Goal: Check status: Check status

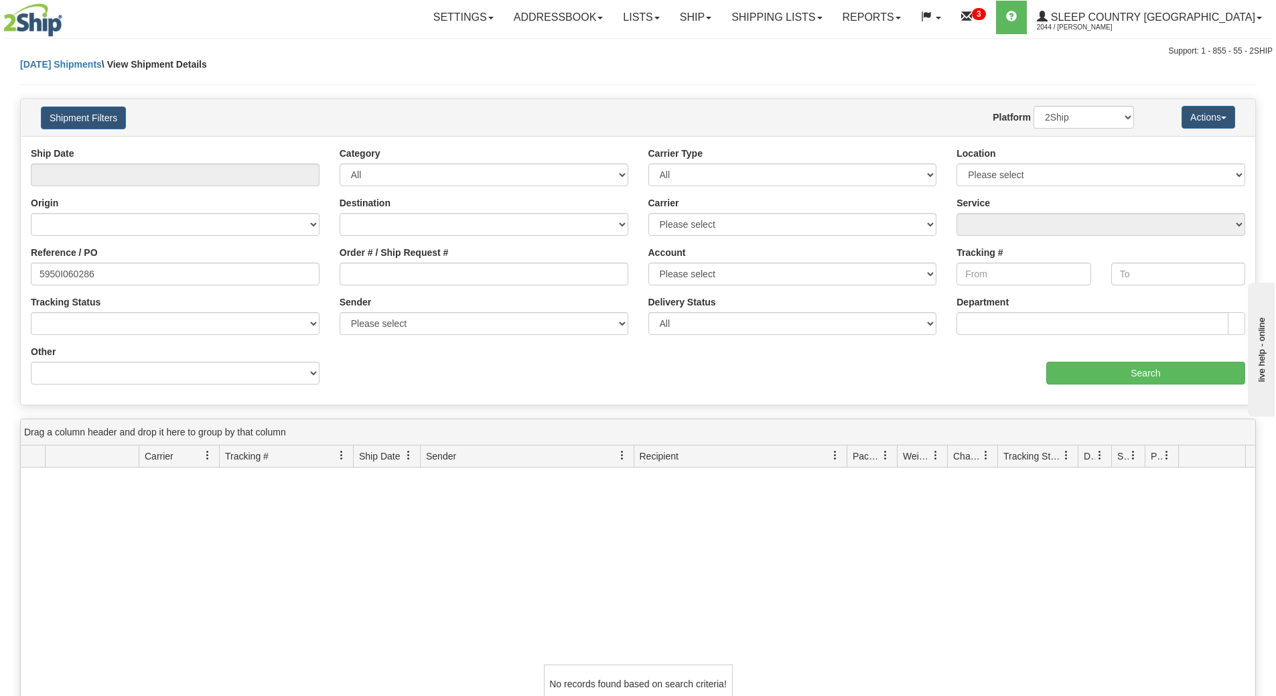
scroll to position [1, 0]
click at [175, 267] on input "5950I060286" at bounding box center [175, 273] width 289 height 23
click at [1083, 386] on div "Ship Date Category All Inbound Outbound Carrier Type All Most Common Small Pack…" at bounding box center [638, 271] width 1234 height 248
click at [1082, 368] on input "Search" at bounding box center [1145, 373] width 199 height 23
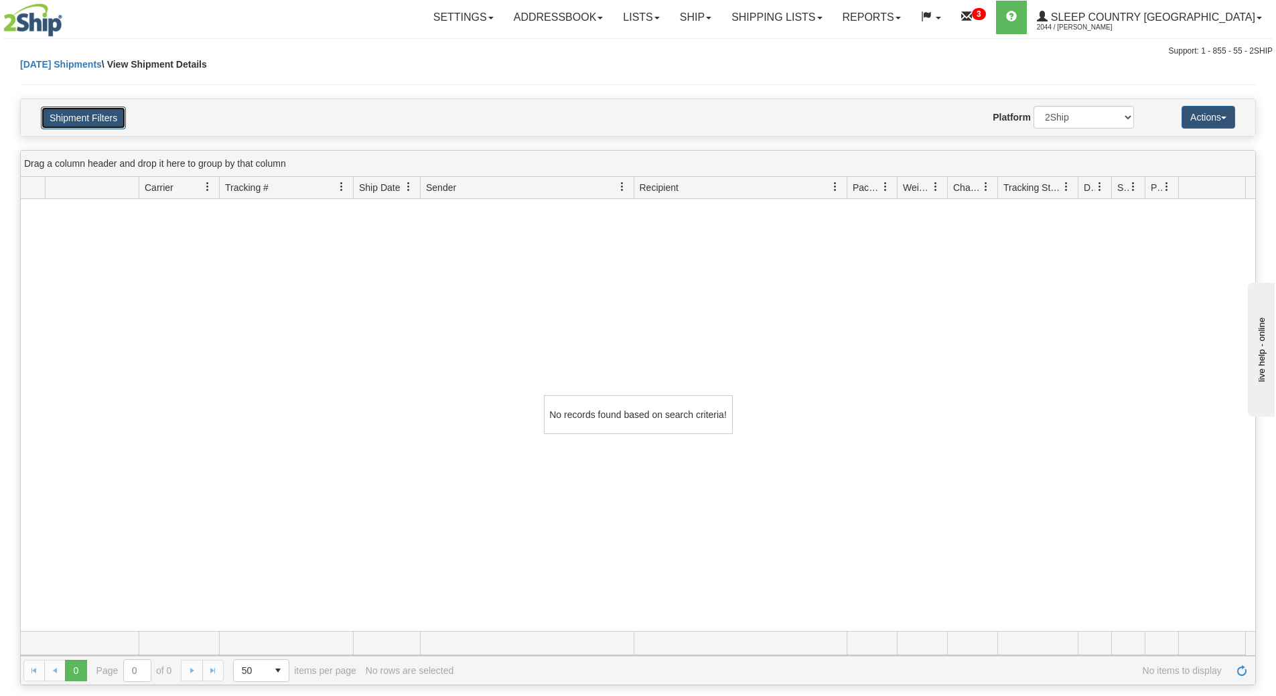
click at [110, 115] on button "Shipment Filters" at bounding box center [83, 117] width 85 height 23
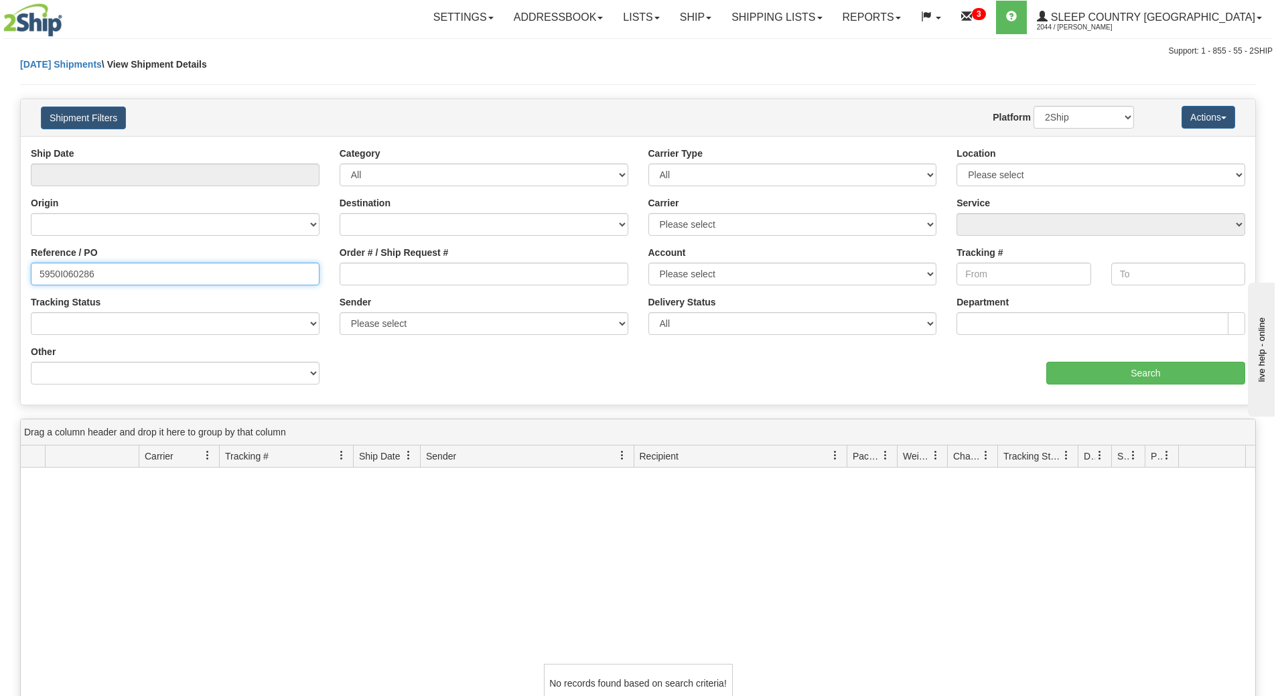
drag, startPoint x: 171, startPoint y: 278, endPoint x: 0, endPoint y: 276, distance: 171.4
click at [0, 276] on div "Please wait... × Confirm Delete Delete Cancel × Confirm Delete Yes No Cancel × …" at bounding box center [638, 506] width 1276 height 896
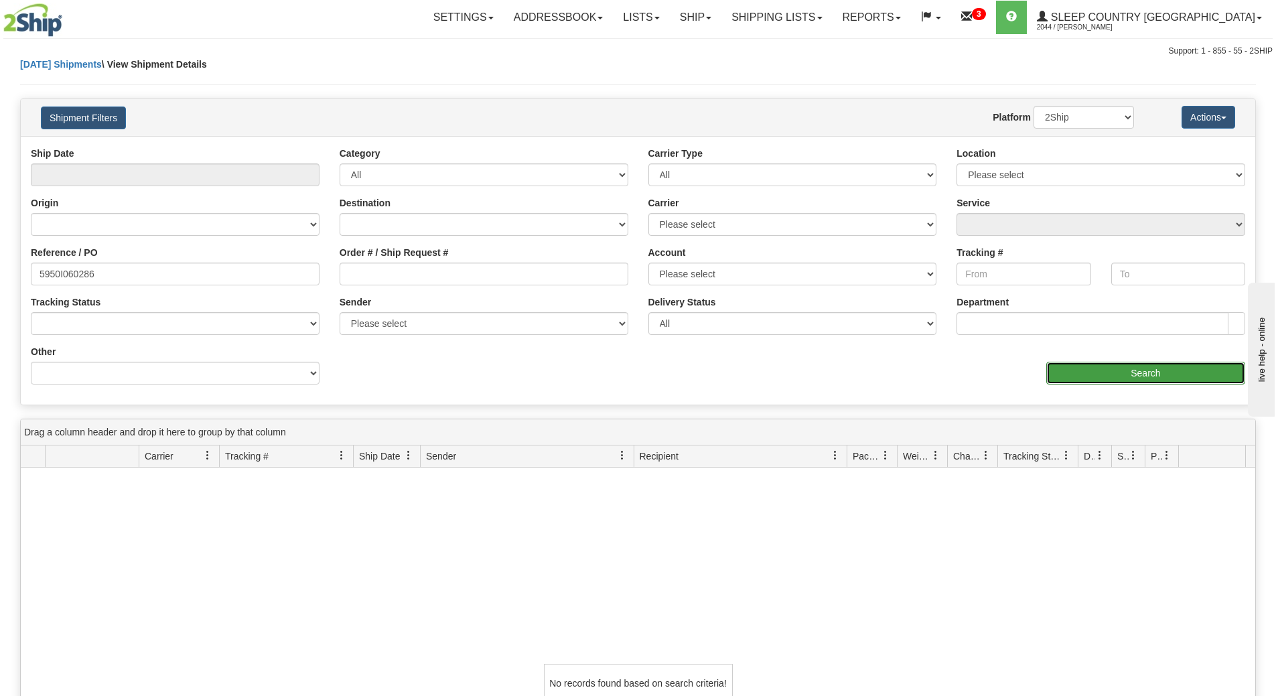
click at [1101, 364] on input "Search" at bounding box center [1145, 373] width 199 height 23
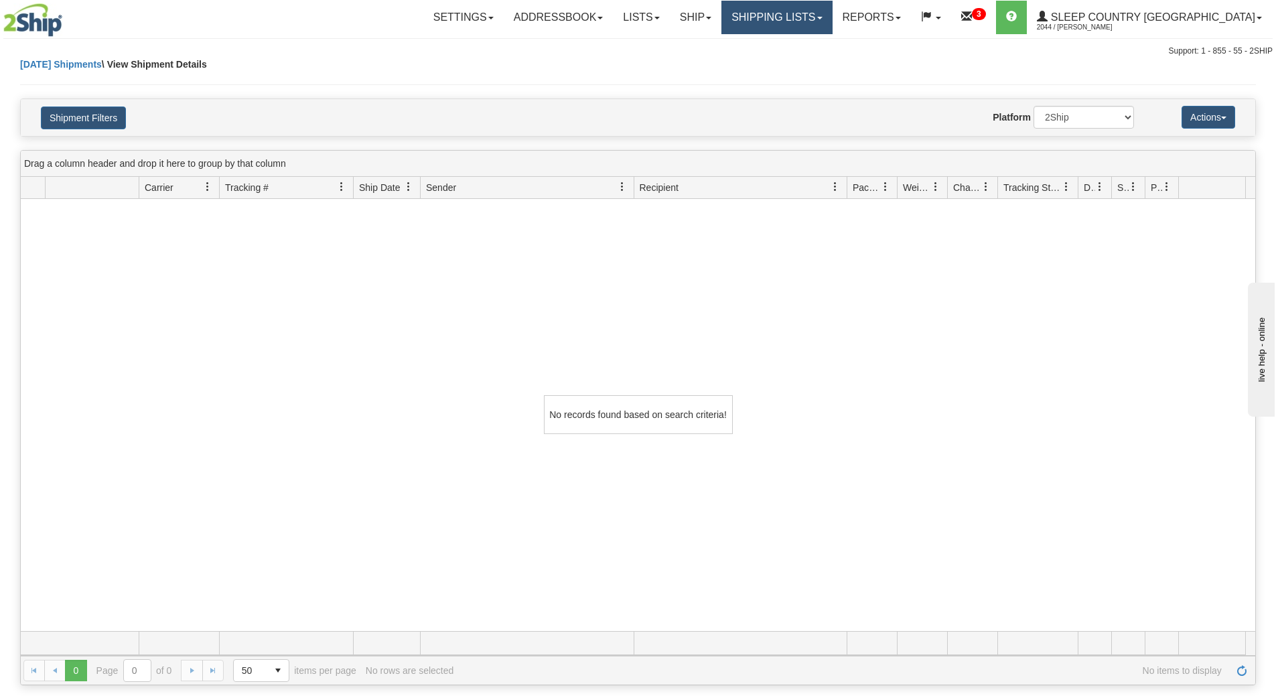
click at [832, 11] on link "Shipping lists" at bounding box center [776, 17] width 110 height 33
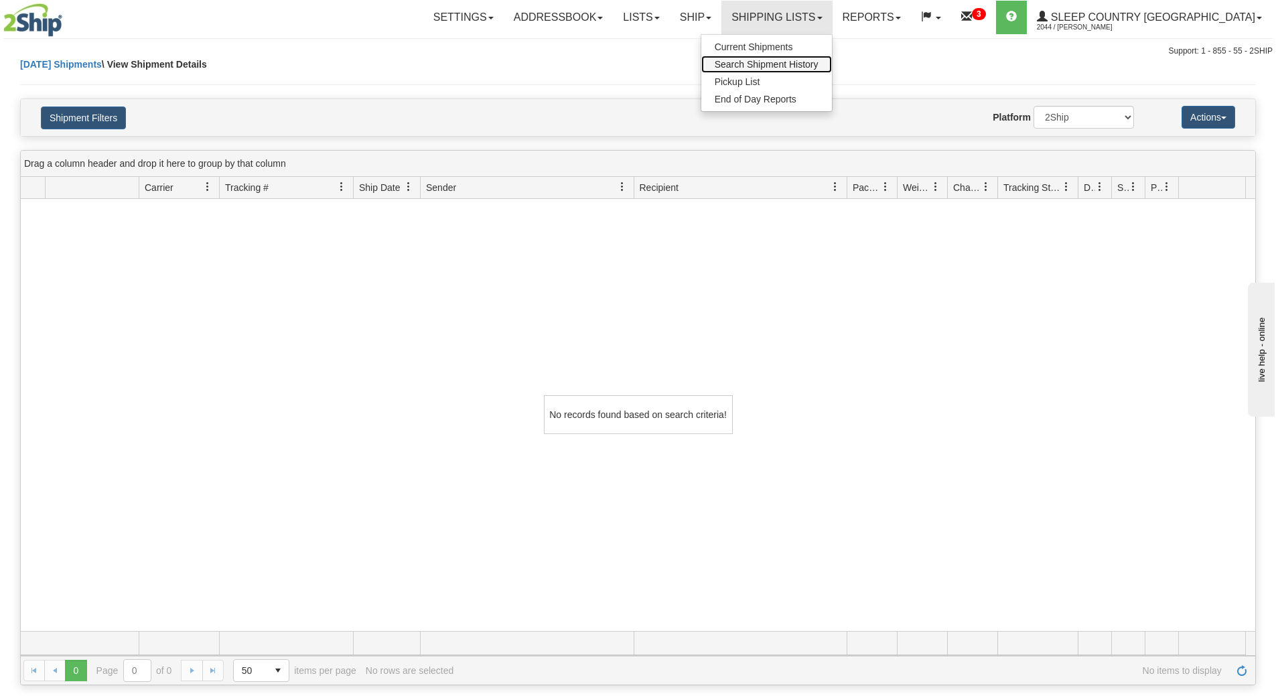
click at [787, 62] on span "Search Shipment History" at bounding box center [766, 64] width 104 height 11
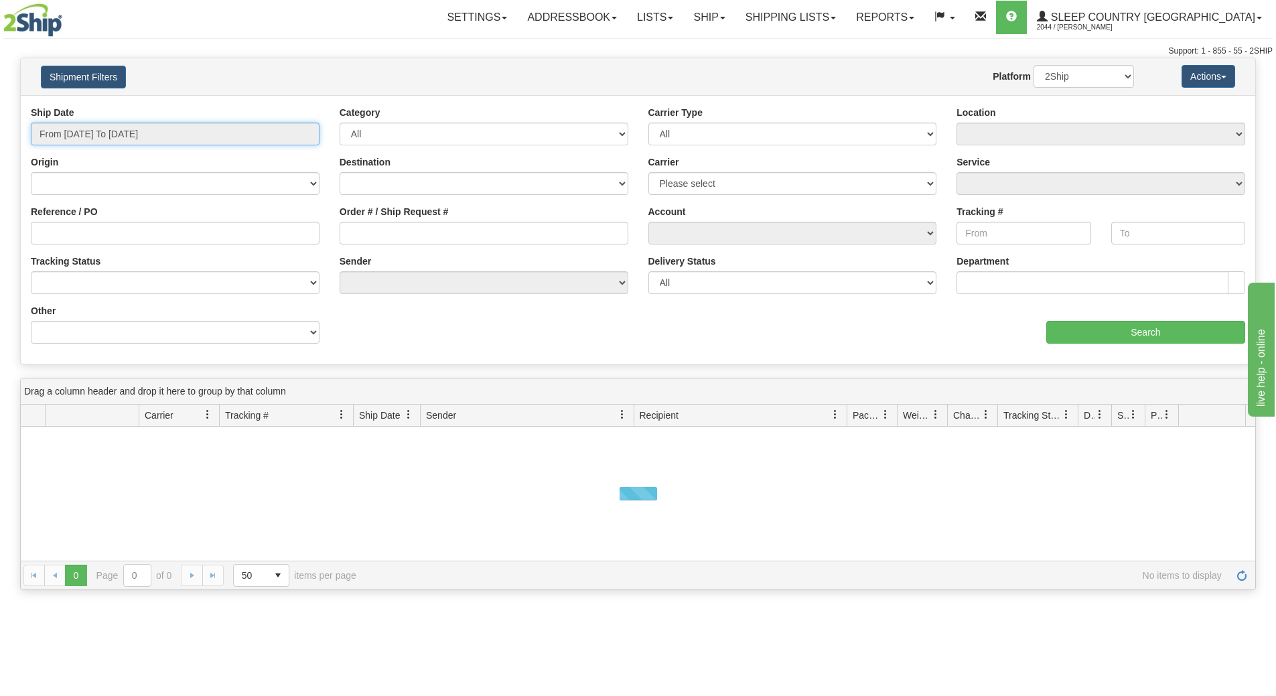
click at [131, 129] on input "From [DATE] To [DATE]" at bounding box center [175, 134] width 289 height 23
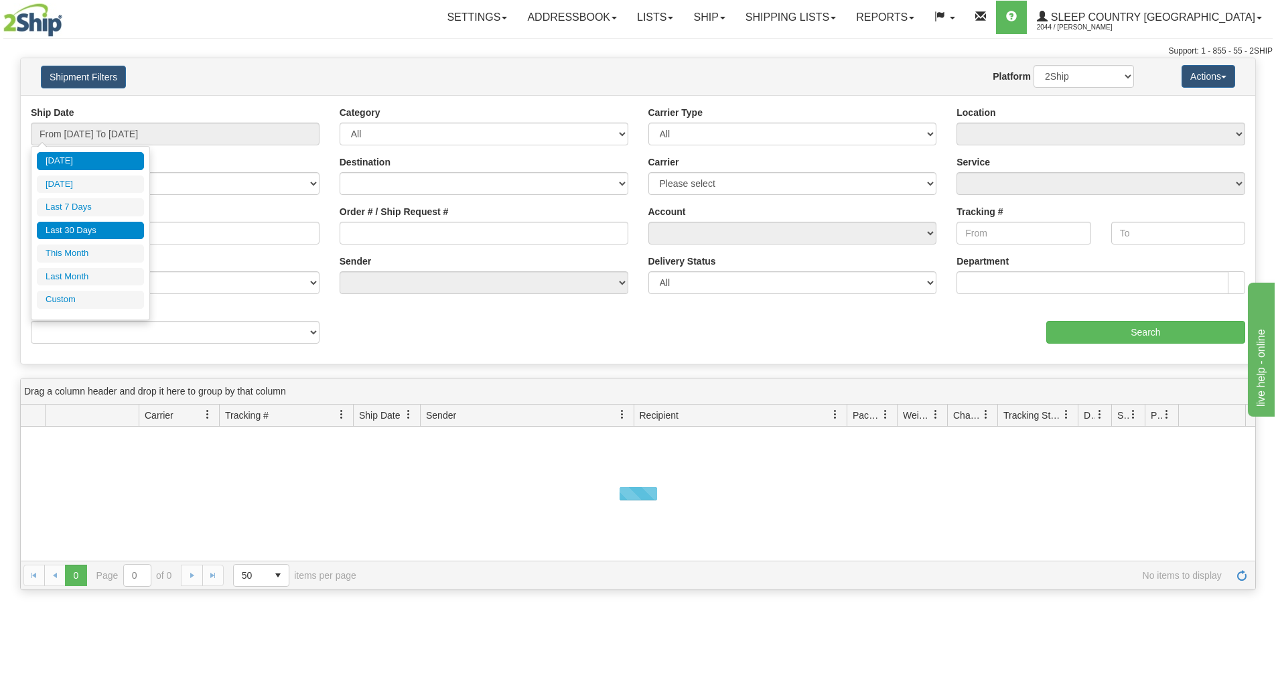
click at [117, 224] on li "Last 30 Days" at bounding box center [90, 231] width 107 height 18
type input "From [DATE] To [DATE]"
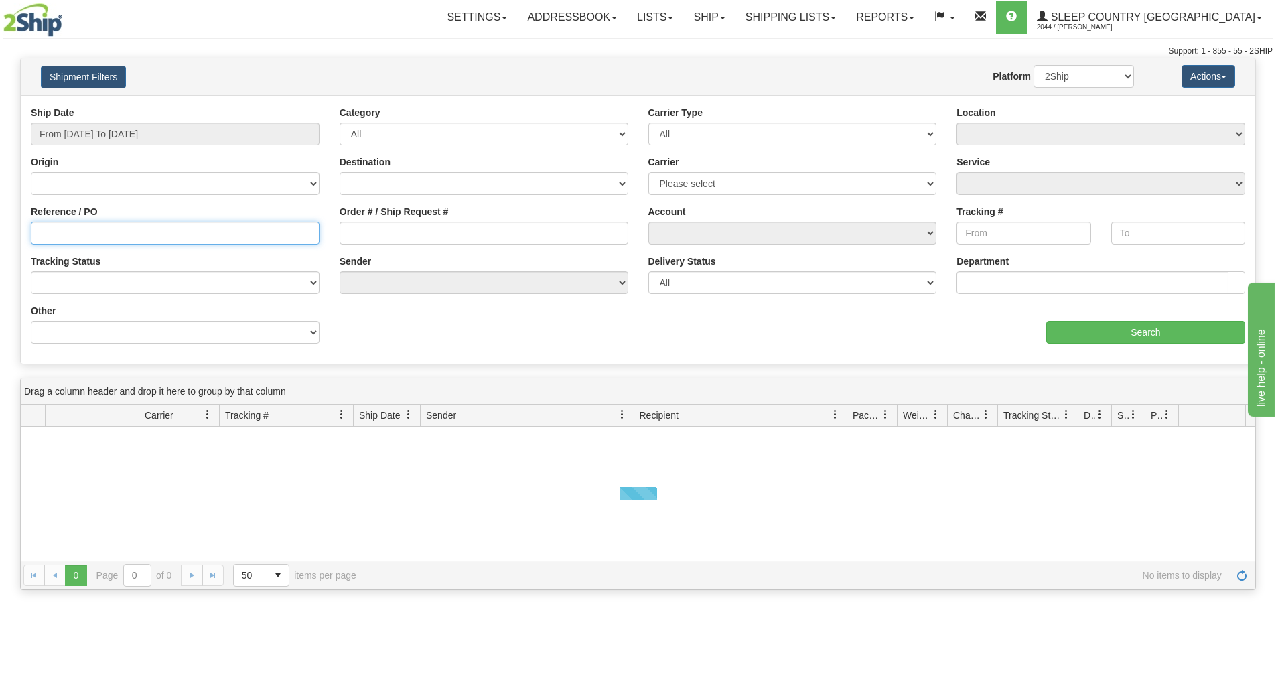
click at [117, 224] on input "Reference / PO" at bounding box center [175, 233] width 289 height 23
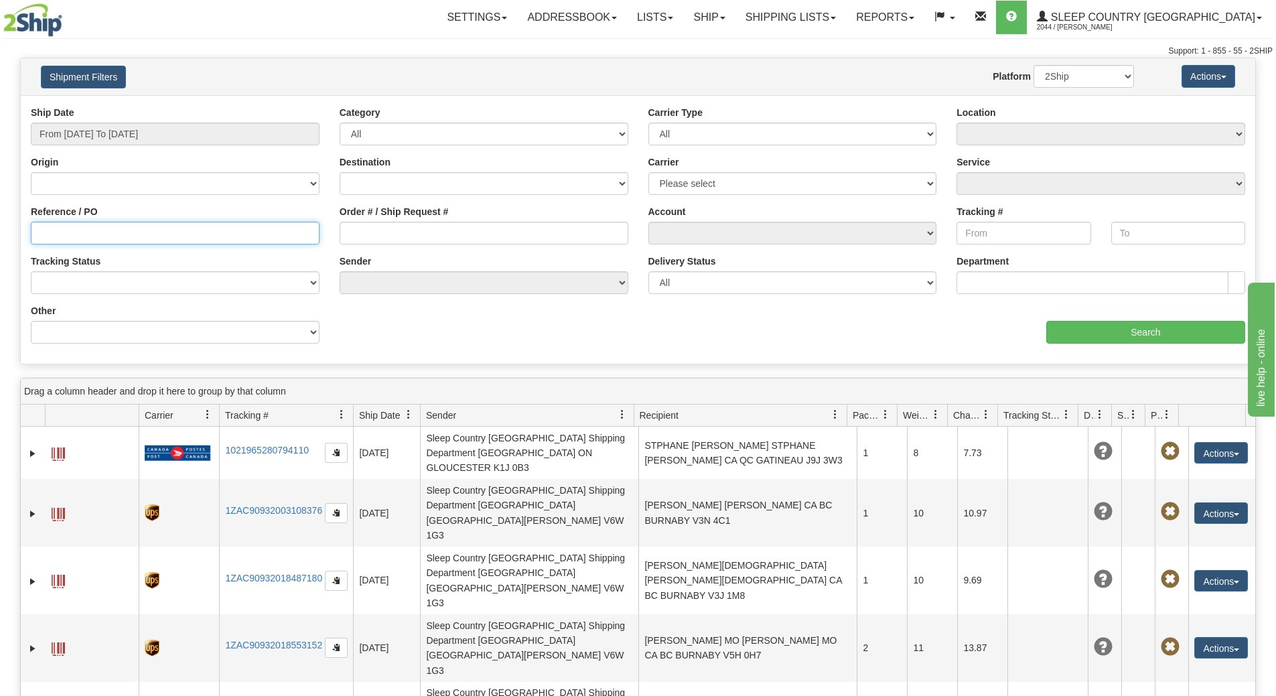
type input "v"
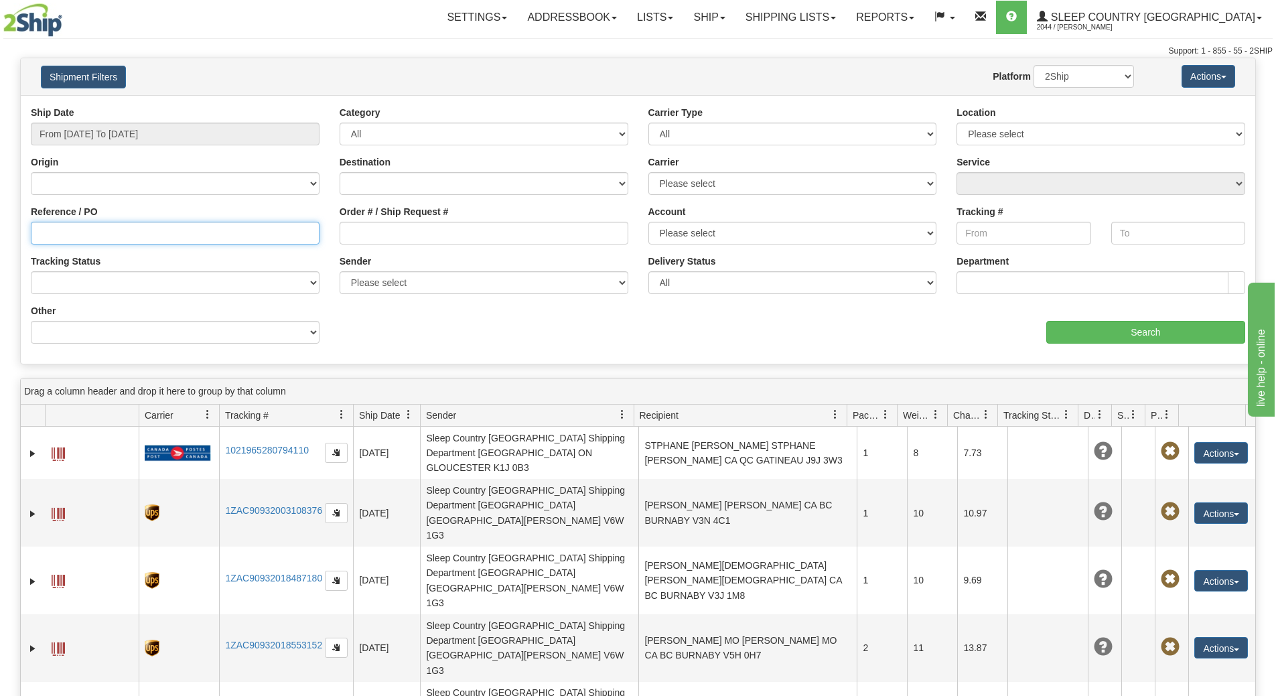
type input "v"
paste input "5950I060286"
type input "5950I060286"
click at [77, 133] on input "From [DATE] To [DATE]" at bounding box center [175, 134] width 289 height 23
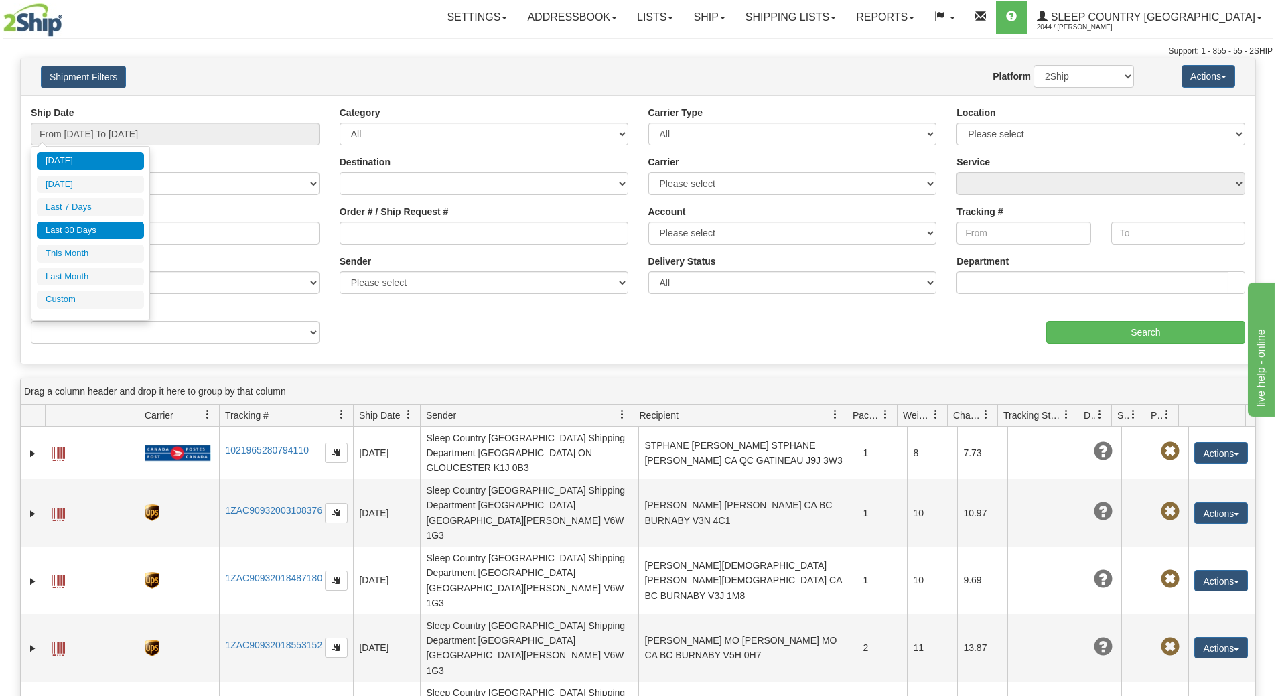
click at [74, 165] on li "[DATE]" at bounding box center [90, 161] width 107 height 18
type input "From [DATE] To [DATE]"
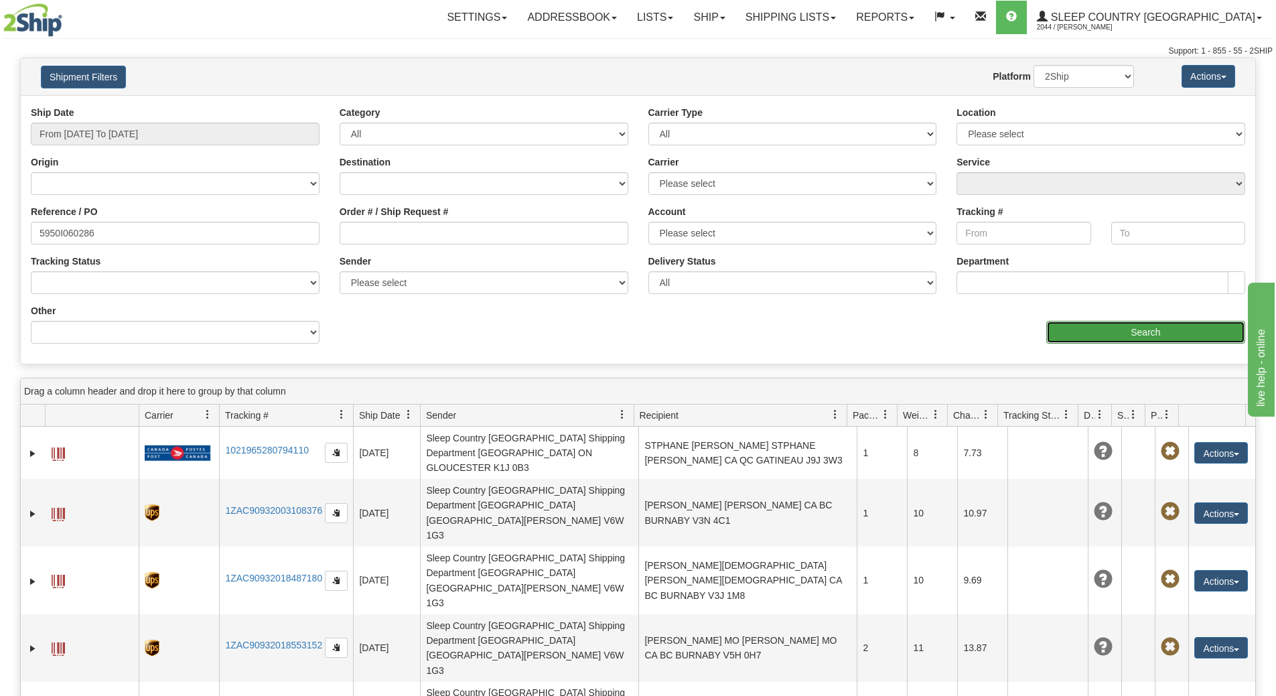
click at [1137, 332] on input "Search" at bounding box center [1145, 332] width 199 height 23
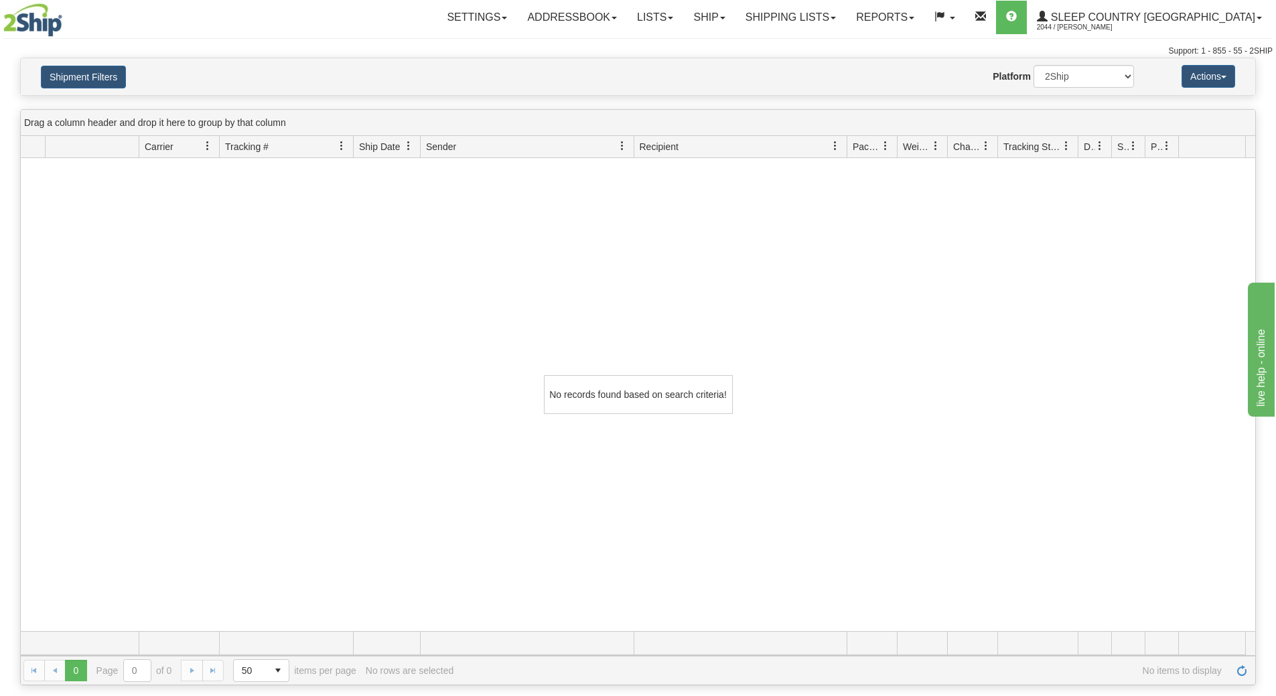
click at [526, 464] on div "No records found based on search criteria!" at bounding box center [638, 394] width 1234 height 473
